Goal: Transaction & Acquisition: Purchase product/service

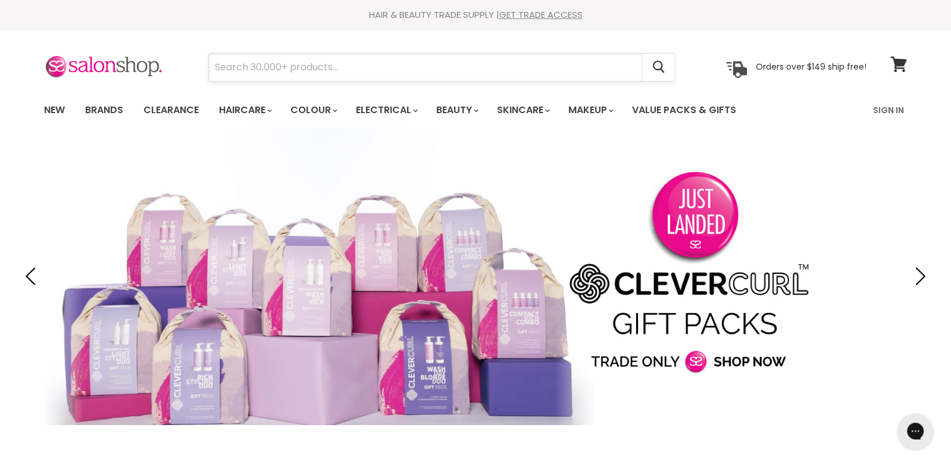
click at [388, 76] on input "Search" at bounding box center [426, 67] width 434 height 27
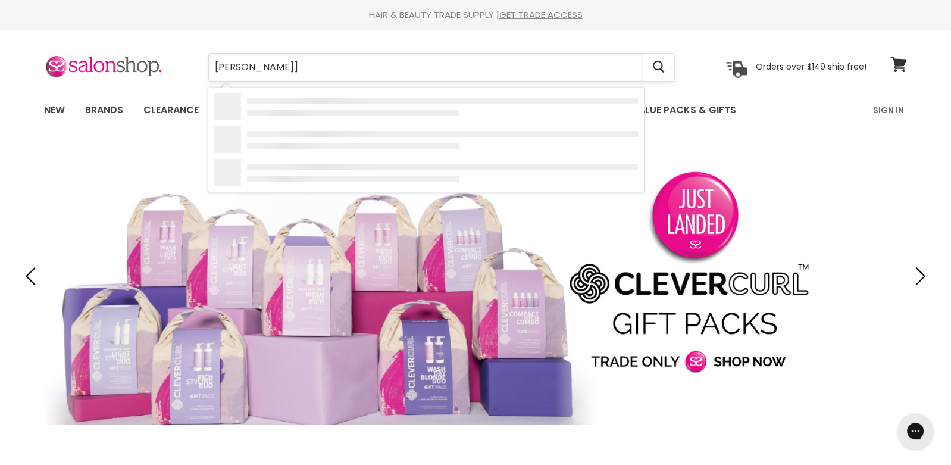
type input "[PERSON_NAME]"
